Goal: Task Accomplishment & Management: Use online tool/utility

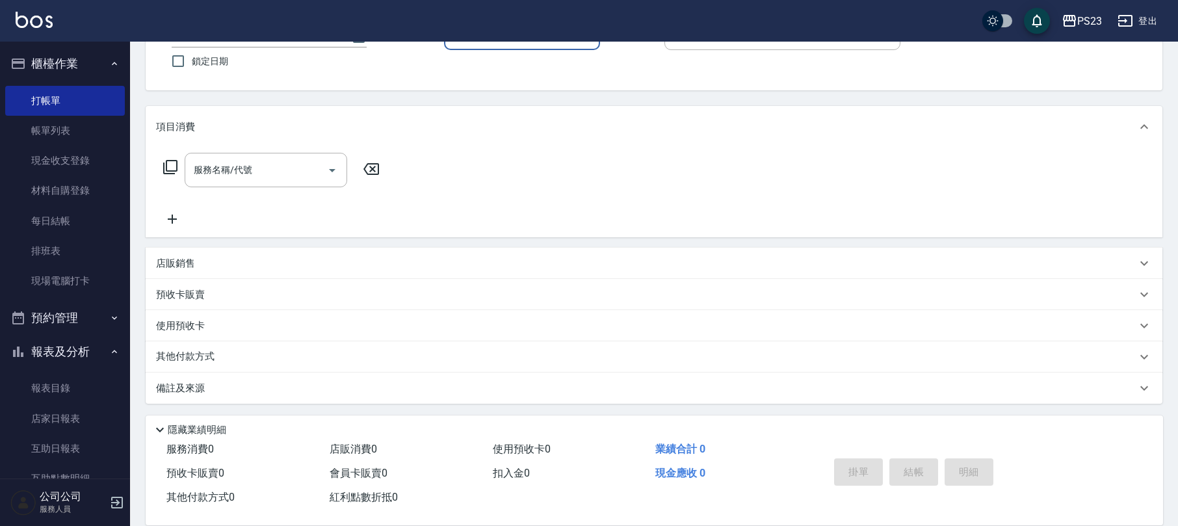
scroll to position [230, 0]
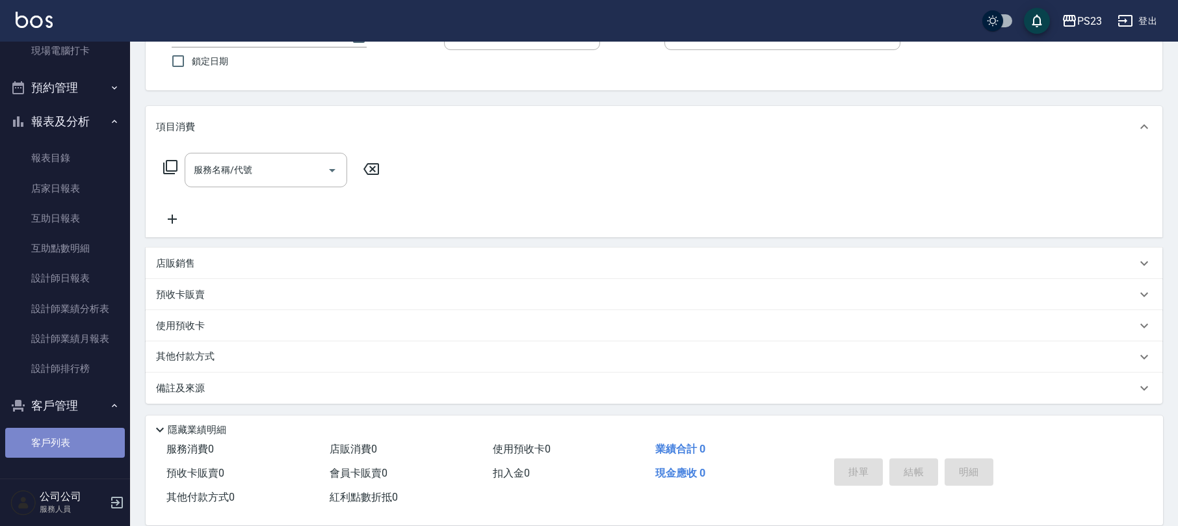
click at [73, 445] on link "客戶列表" at bounding box center [65, 443] width 120 height 30
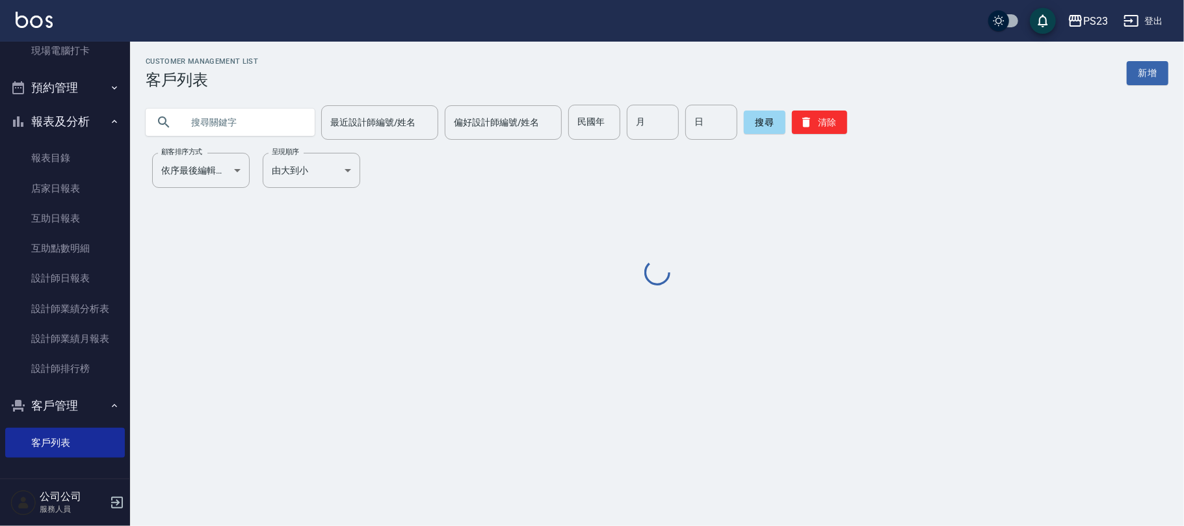
click at [207, 127] on input "text" at bounding box center [243, 122] width 122 height 35
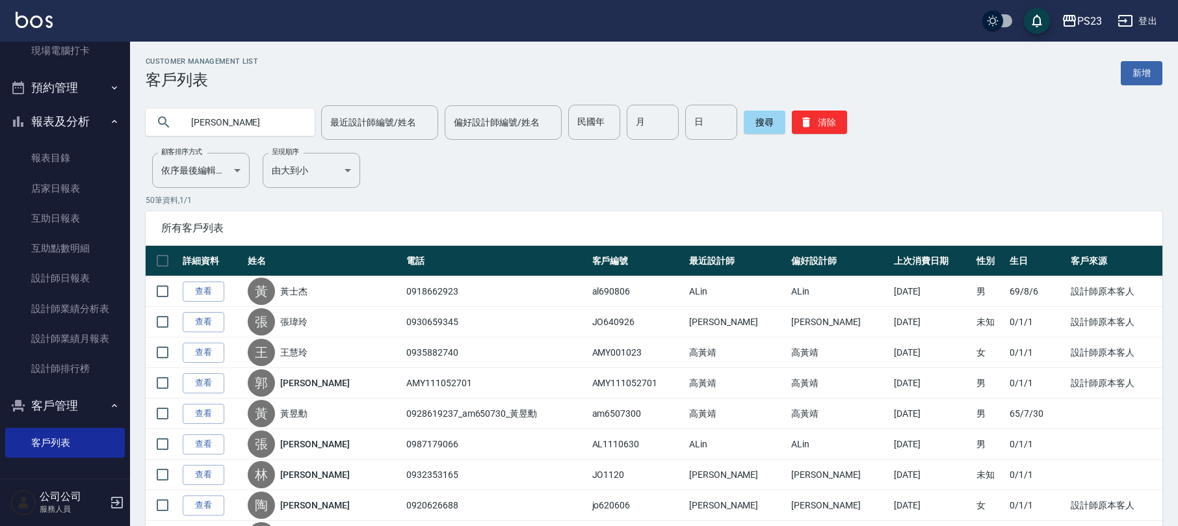
type input "張"
type input "[PERSON_NAME]"
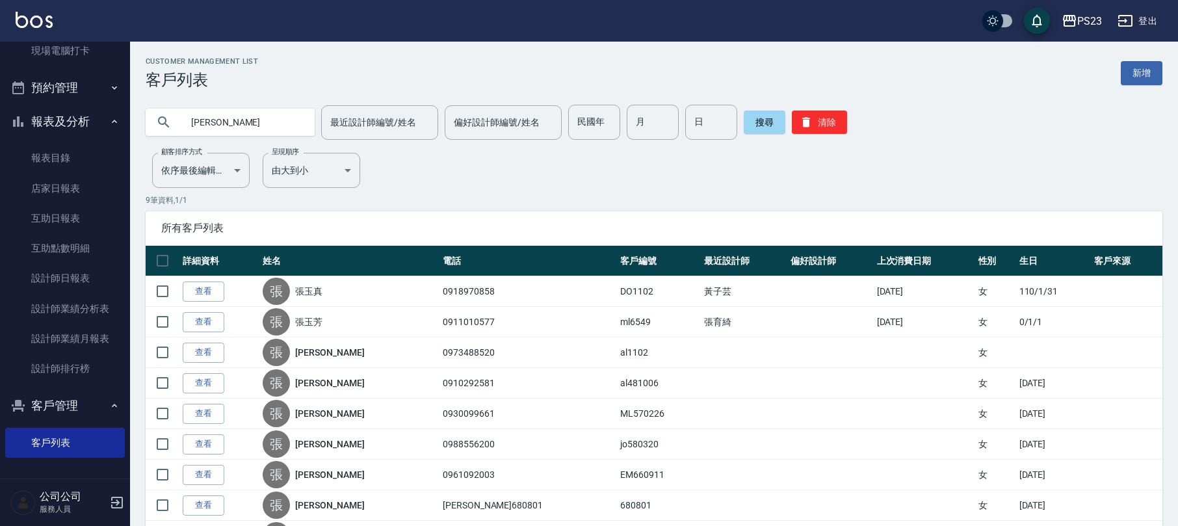
click at [323, 295] on link "張玉真" at bounding box center [308, 291] width 27 height 13
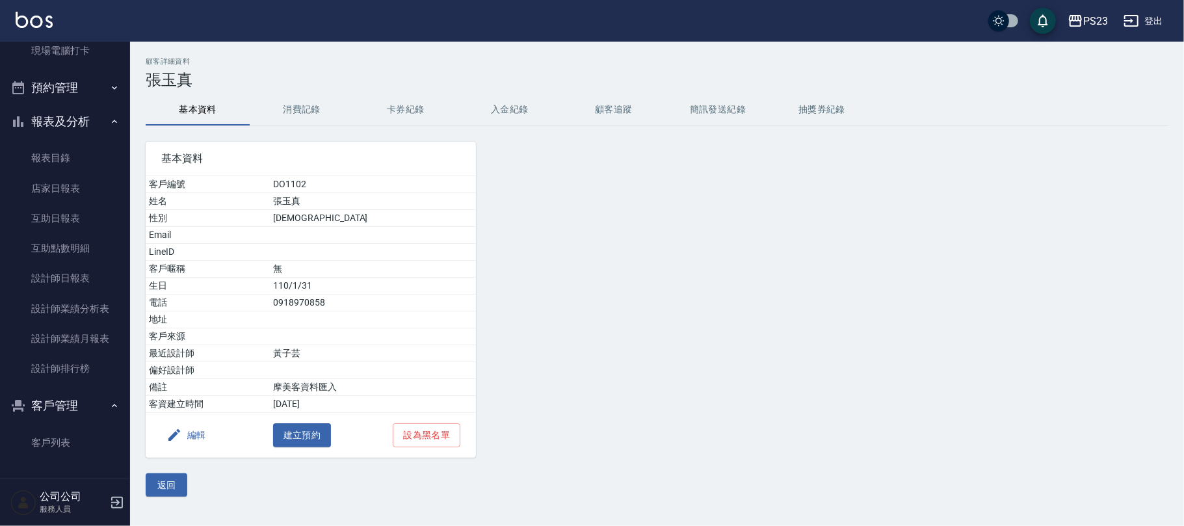
click at [294, 105] on button "消費記錄" at bounding box center [302, 109] width 104 height 31
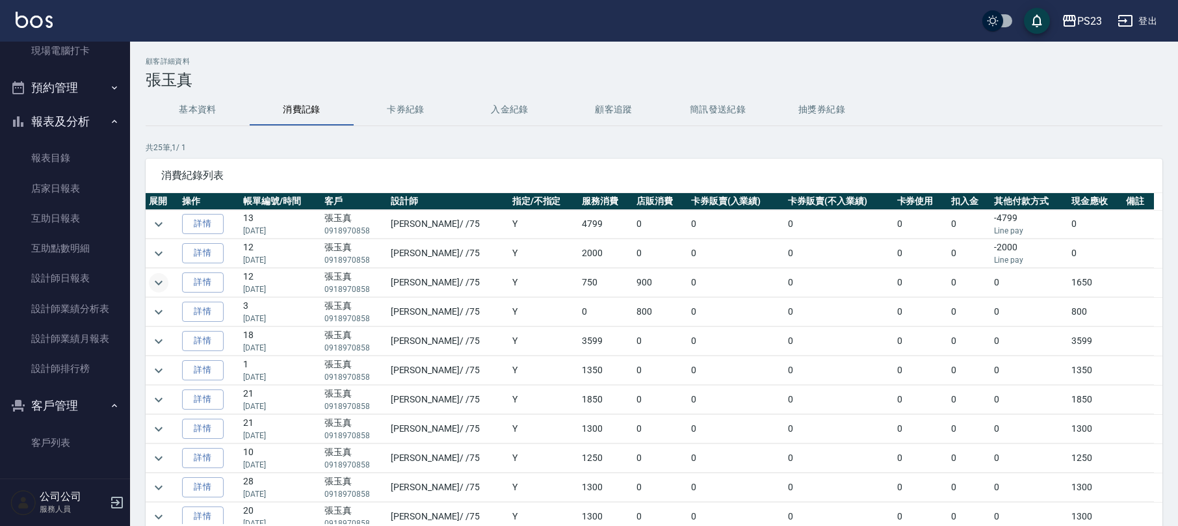
click at [156, 278] on icon "expand row" at bounding box center [159, 283] width 16 height 16
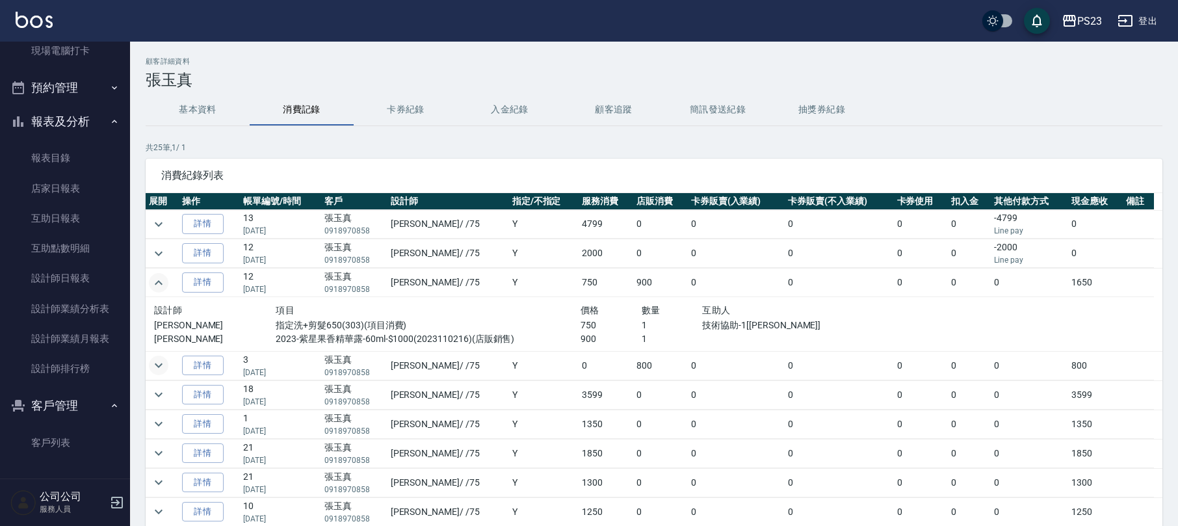
click at [164, 365] on icon "expand row" at bounding box center [159, 366] width 16 height 16
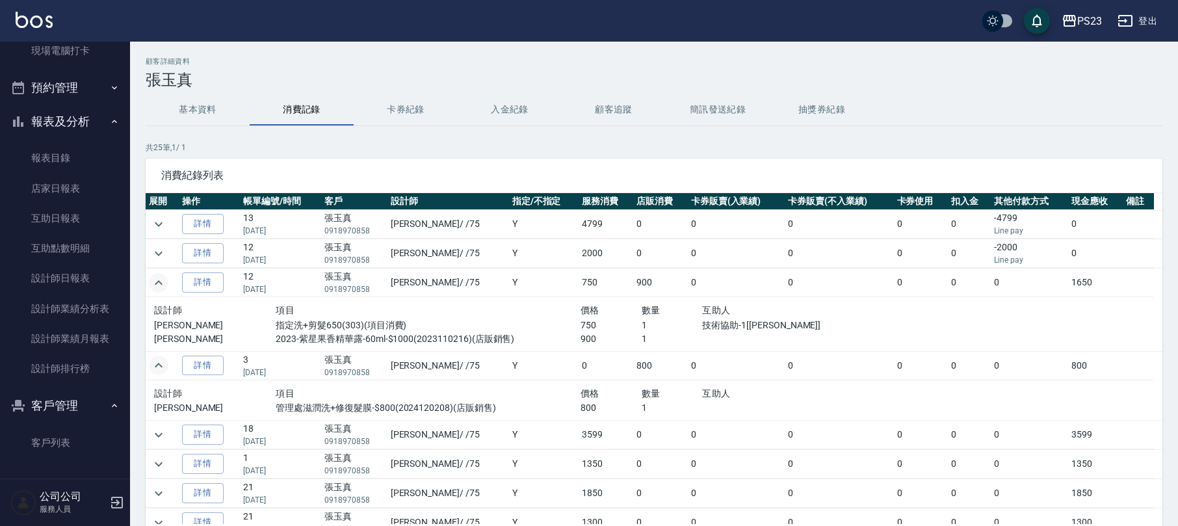
scroll to position [86, 0]
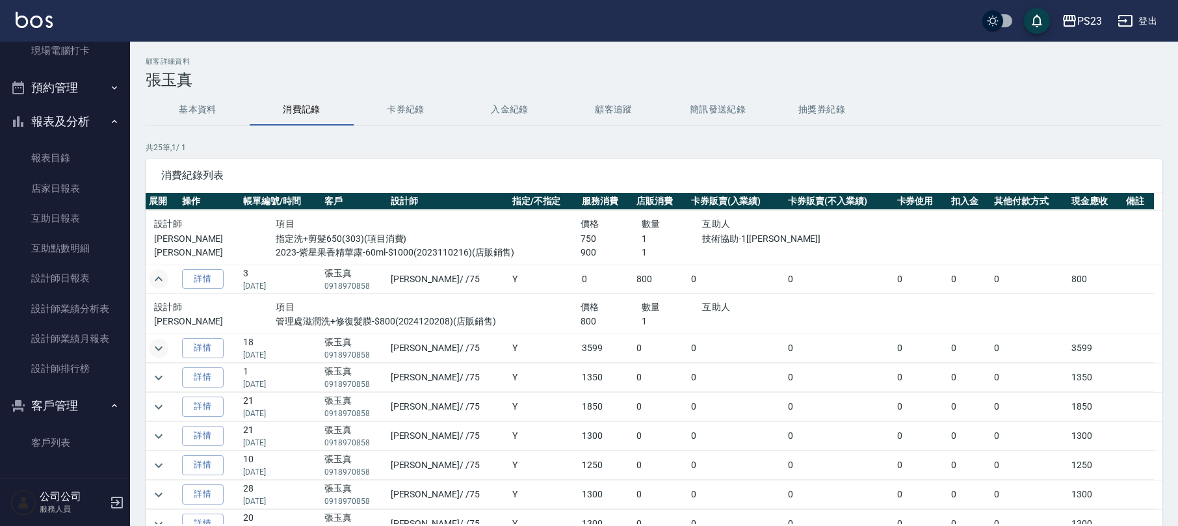
click at [157, 346] on icon "expand row" at bounding box center [159, 349] width 16 height 16
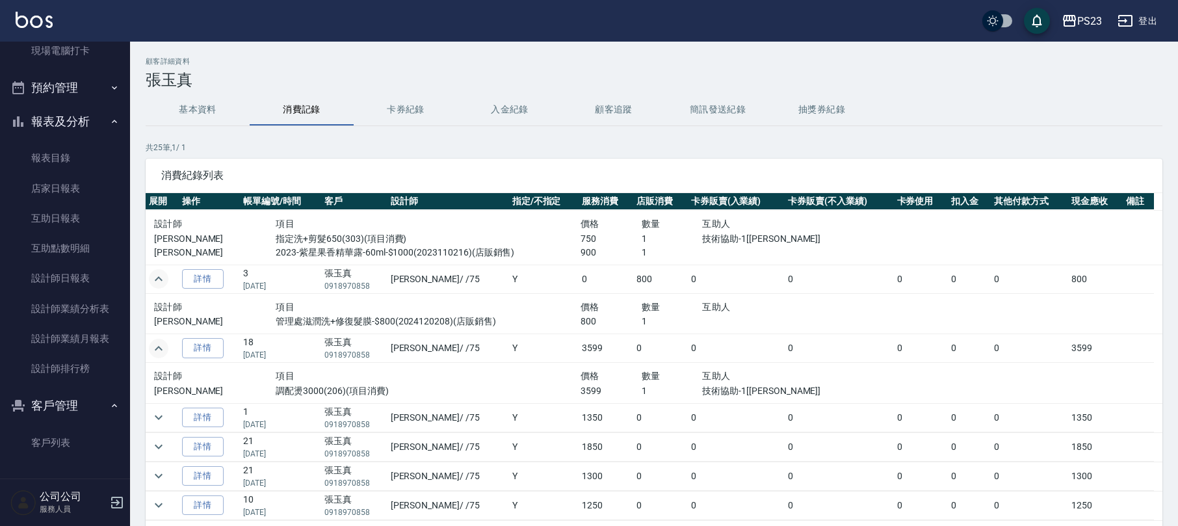
scroll to position [0, 0]
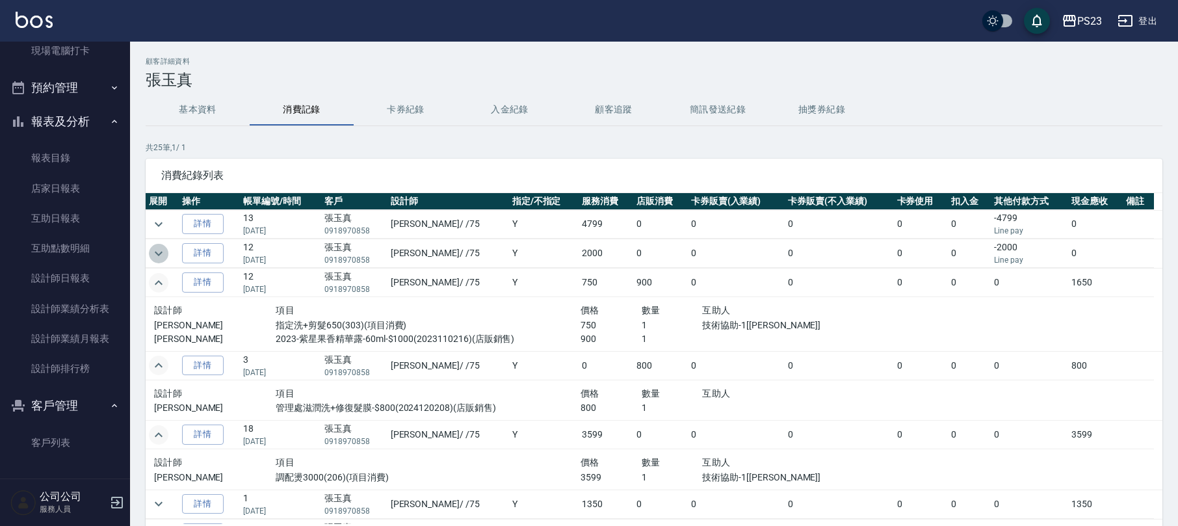
click at [163, 251] on icon "expand row" at bounding box center [159, 254] width 16 height 16
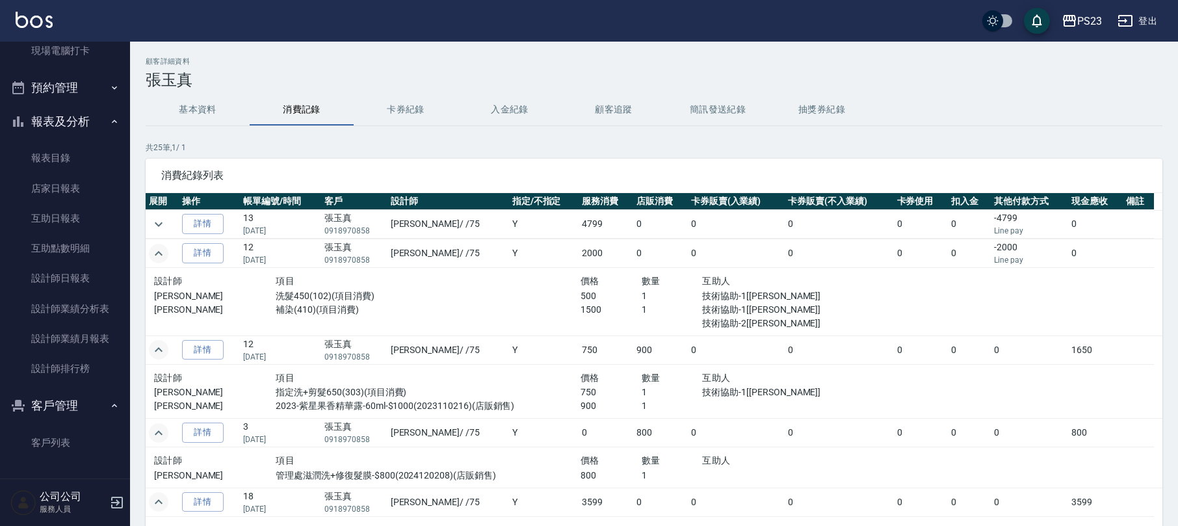
click at [157, 349] on icon "expand row" at bounding box center [159, 350] width 16 height 16
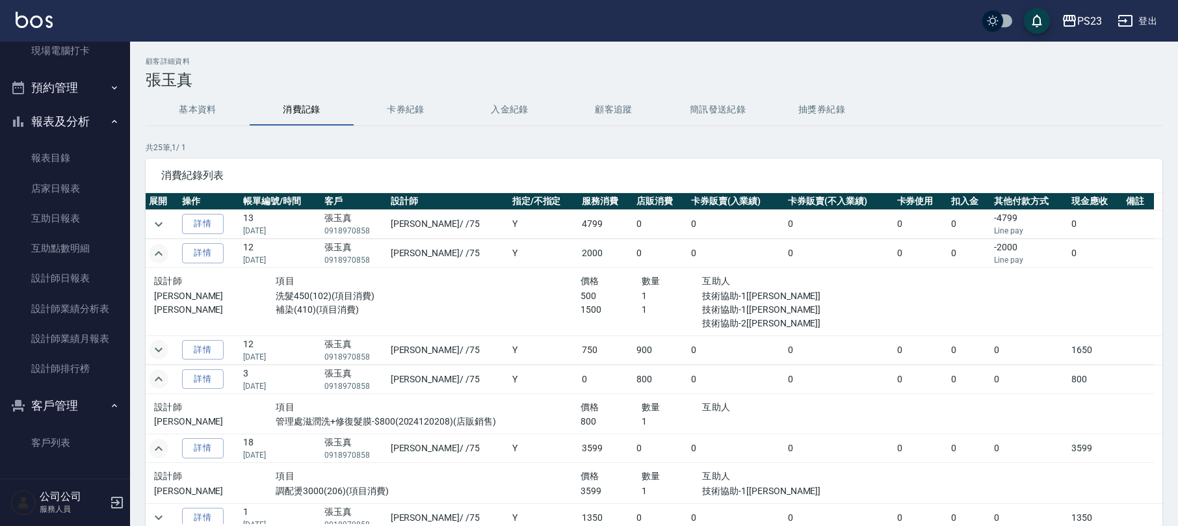
click at [161, 344] on icon "expand row" at bounding box center [159, 350] width 16 height 16
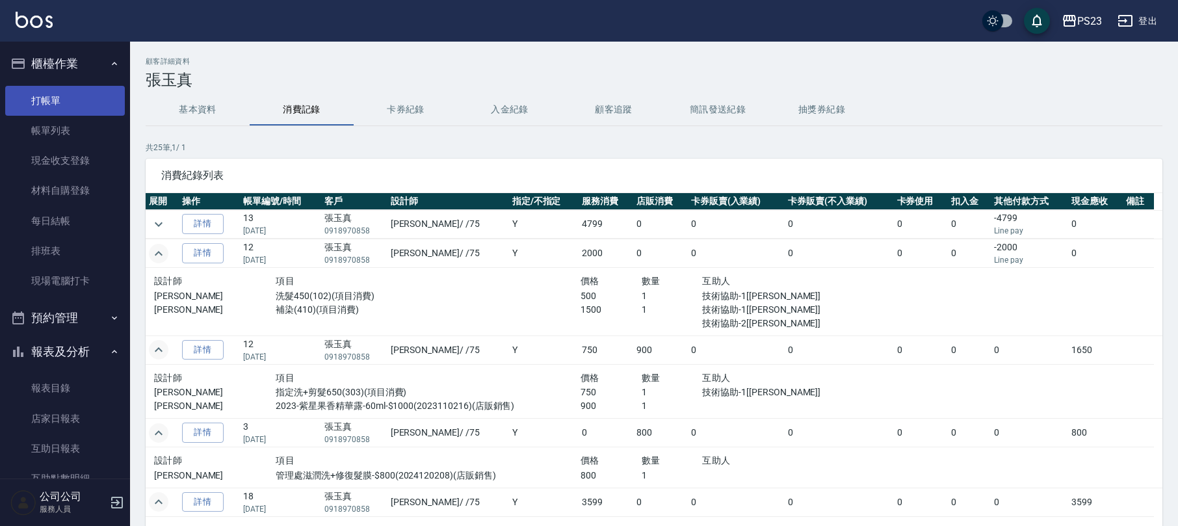
click at [60, 95] on link "打帳單" at bounding box center [65, 101] width 120 height 30
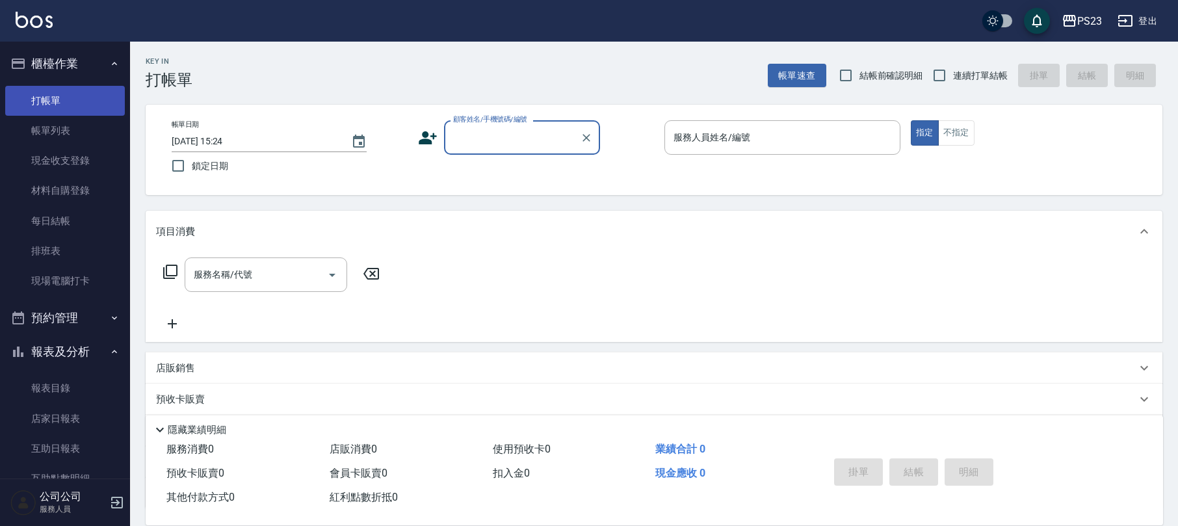
click at [62, 105] on link "打帳單" at bounding box center [65, 101] width 120 height 30
